Goal: Task Accomplishment & Management: Use online tool/utility

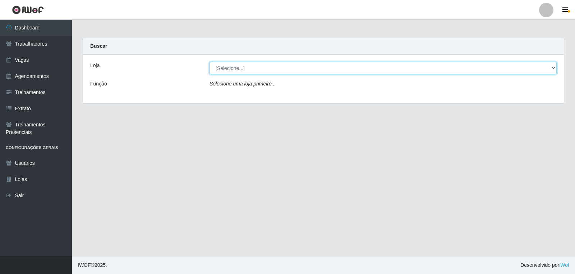
click at [242, 69] on select "[Selecione...] Leite Clan - [GEOGRAPHIC_DATA]" at bounding box center [383, 68] width 347 height 13
select select "452"
click at [210, 62] on select "[Selecione...] Leite Clan - [GEOGRAPHIC_DATA]" at bounding box center [383, 68] width 347 height 13
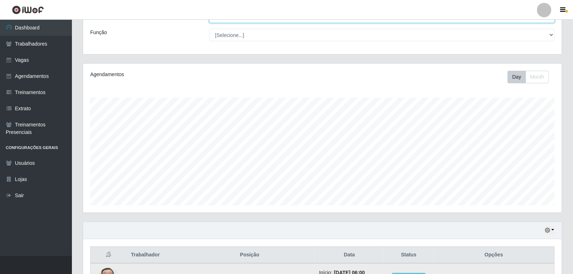
scroll to position [171, 0]
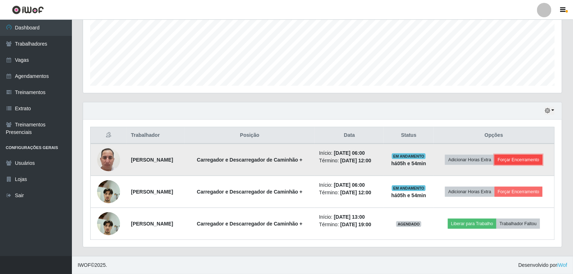
click at [516, 157] on button "Forçar Encerramento" at bounding box center [518, 160] width 48 height 10
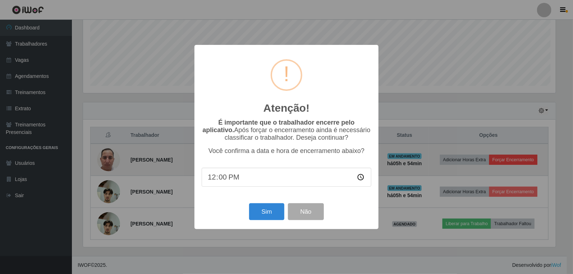
scroll to position [149, 474]
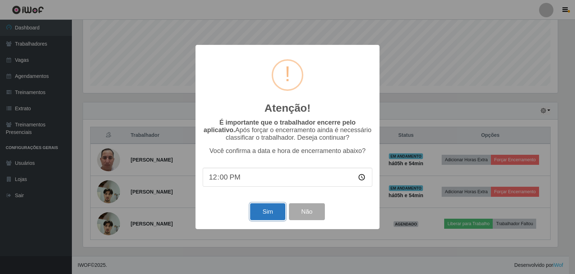
click at [271, 209] on button "Sim" at bounding box center [267, 211] width 35 height 17
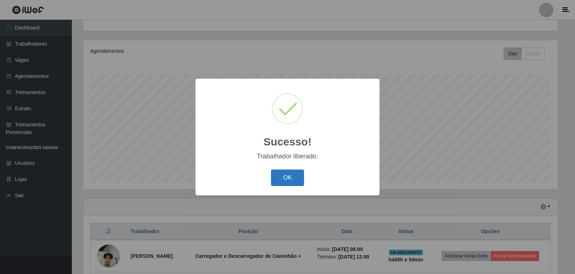
click at [285, 176] on button "OK" at bounding box center [287, 178] width 33 height 17
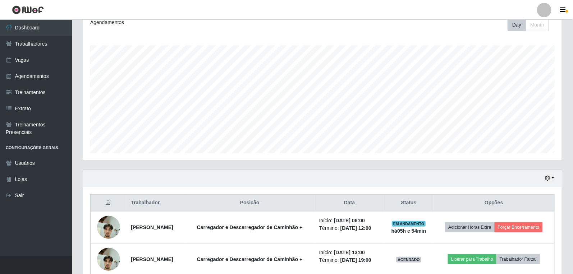
scroll to position [139, 0]
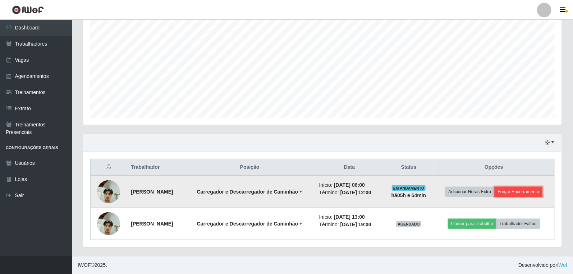
click at [517, 189] on button "Forçar Encerramento" at bounding box center [518, 192] width 48 height 10
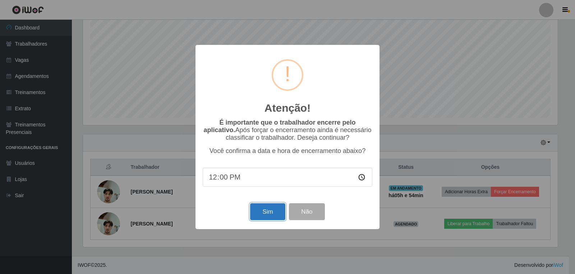
click at [266, 213] on button "Sim" at bounding box center [267, 211] width 35 height 17
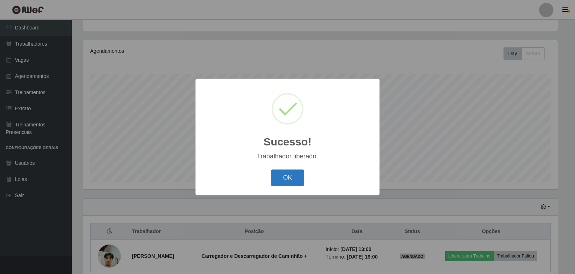
click at [280, 170] on button "OK" at bounding box center [287, 178] width 33 height 17
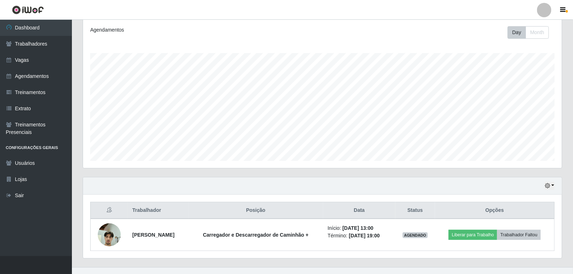
scroll to position [107, 0]
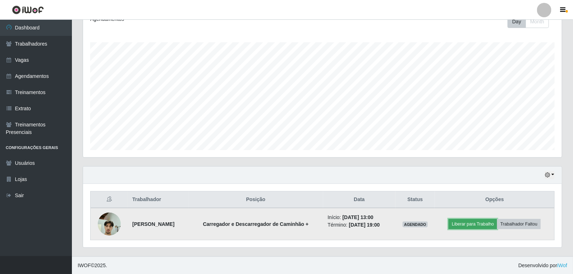
click at [486, 225] on button "Liberar para Trabalho" at bounding box center [472, 224] width 49 height 10
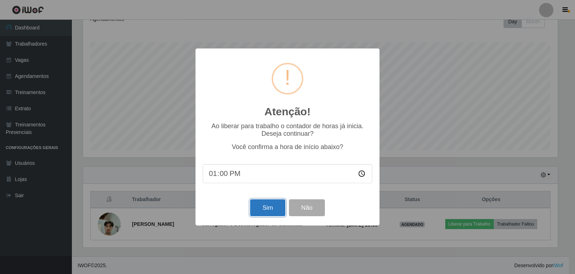
click at [264, 212] on button "Sim" at bounding box center [267, 207] width 35 height 17
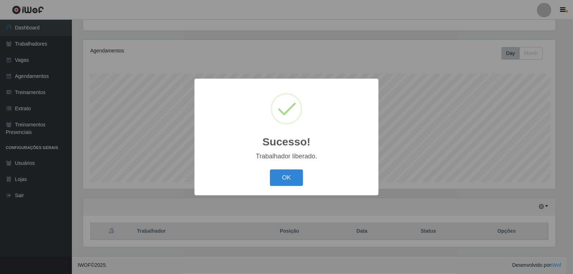
scroll to position [0, 0]
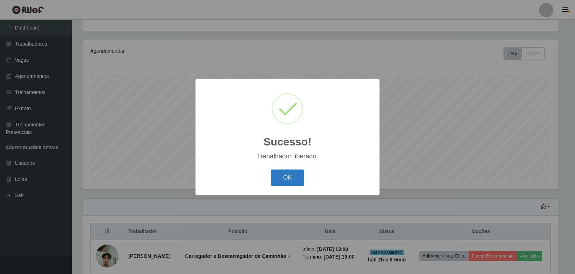
click at [293, 179] on button "OK" at bounding box center [287, 178] width 33 height 17
